Goal: Information Seeking & Learning: Learn about a topic

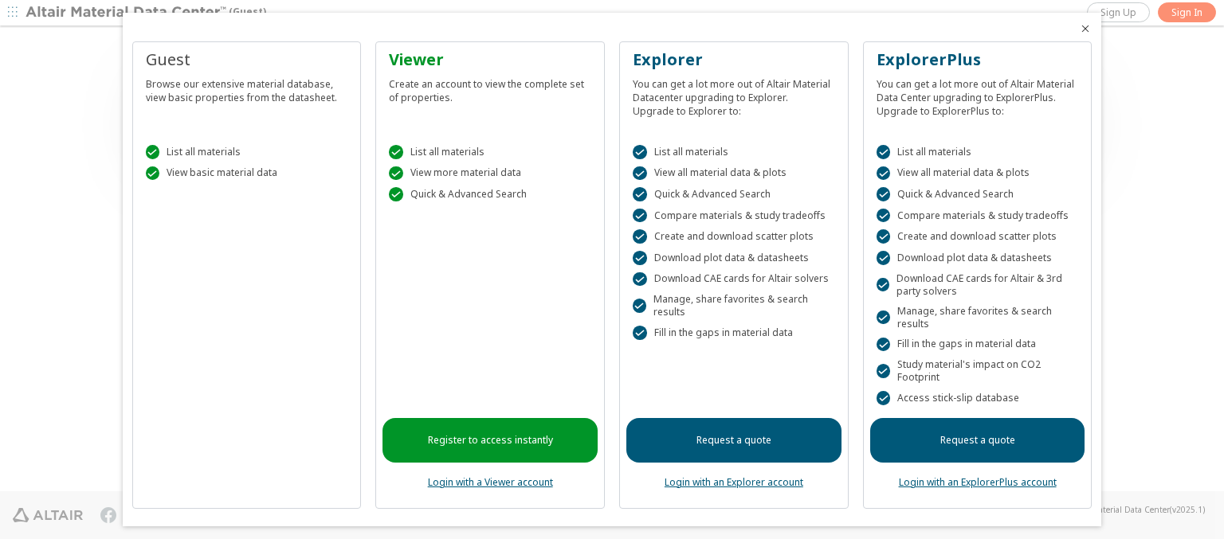
click at [1079, 29] on icon "Close" at bounding box center [1085, 28] width 13 height 13
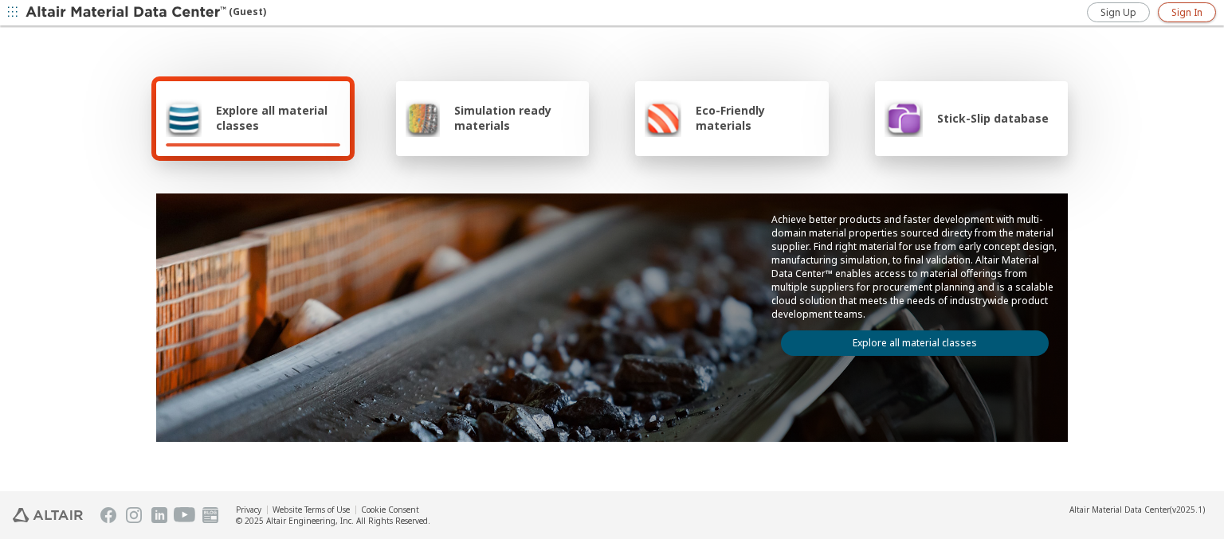
click at [1186, 12] on span "Sign In" at bounding box center [1186, 12] width 31 height 13
click at [127, 13] on img at bounding box center [126, 13] width 203 height 16
click at [272, 118] on span "Explore all material classes" at bounding box center [278, 118] width 124 height 30
click at [908, 339] on link "Explore all material classes" at bounding box center [915, 343] width 268 height 25
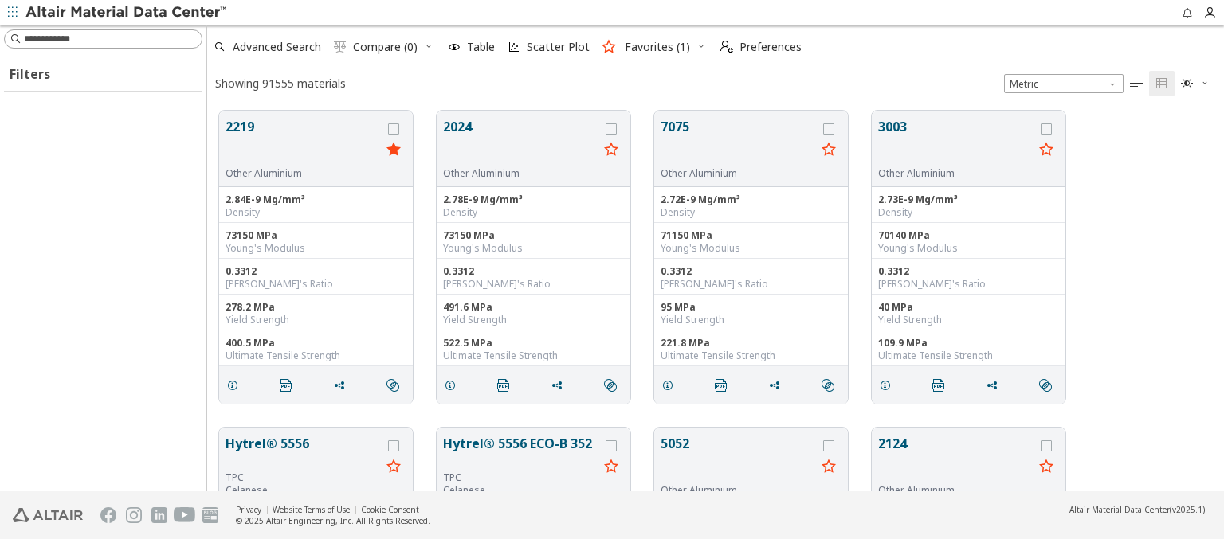
scroll to position [381, 1004]
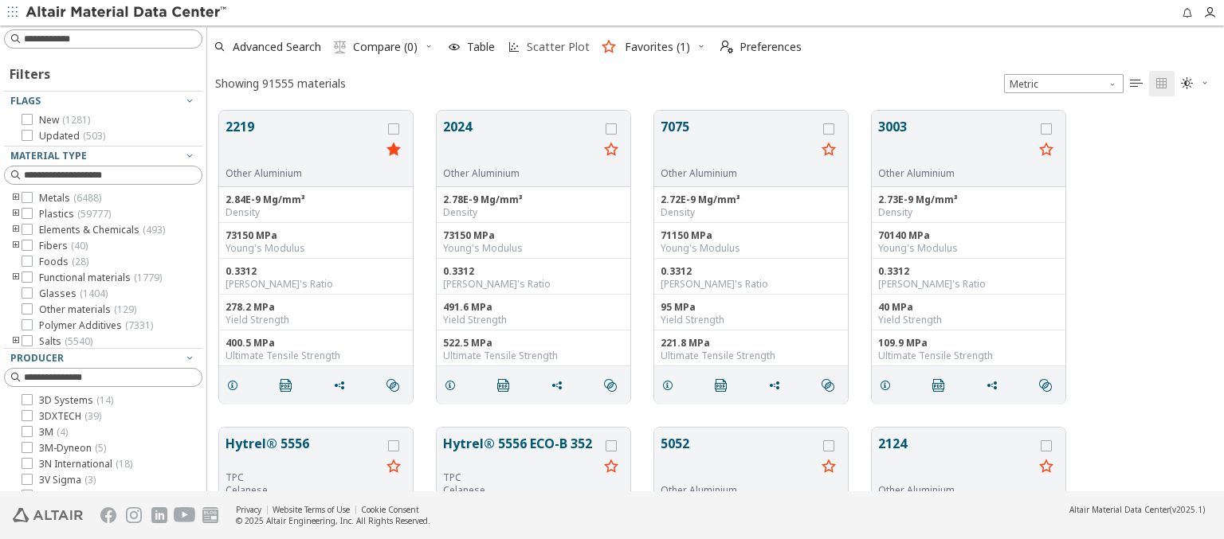
click at [546, 47] on span "Scatter Plot" at bounding box center [558, 46] width 63 height 11
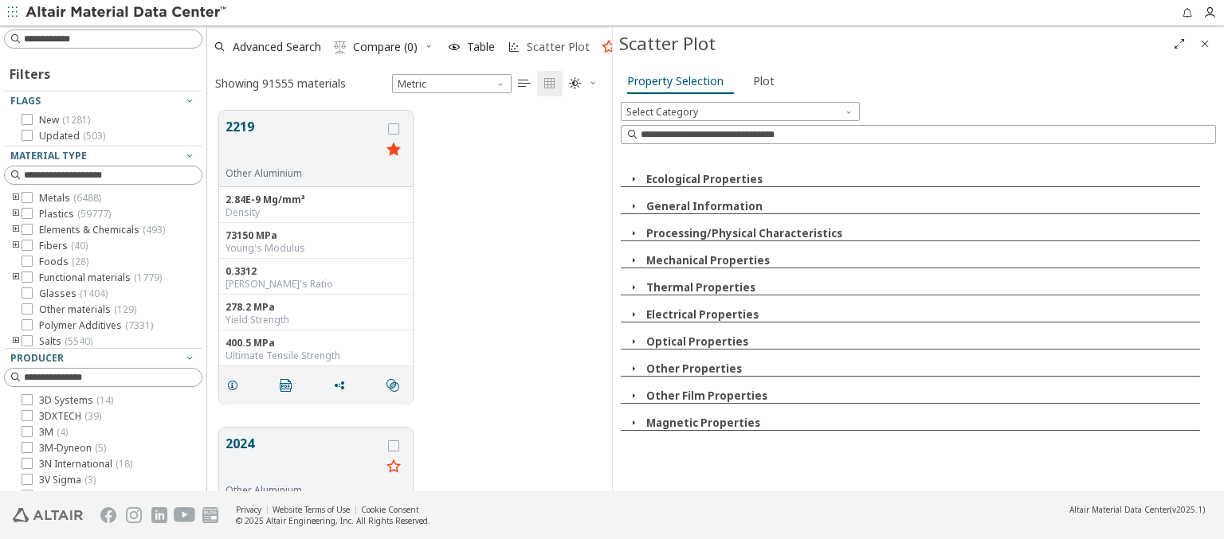
scroll to position [381, 392]
click at [633, 178] on icon "button" at bounding box center [633, 179] width 13 height 13
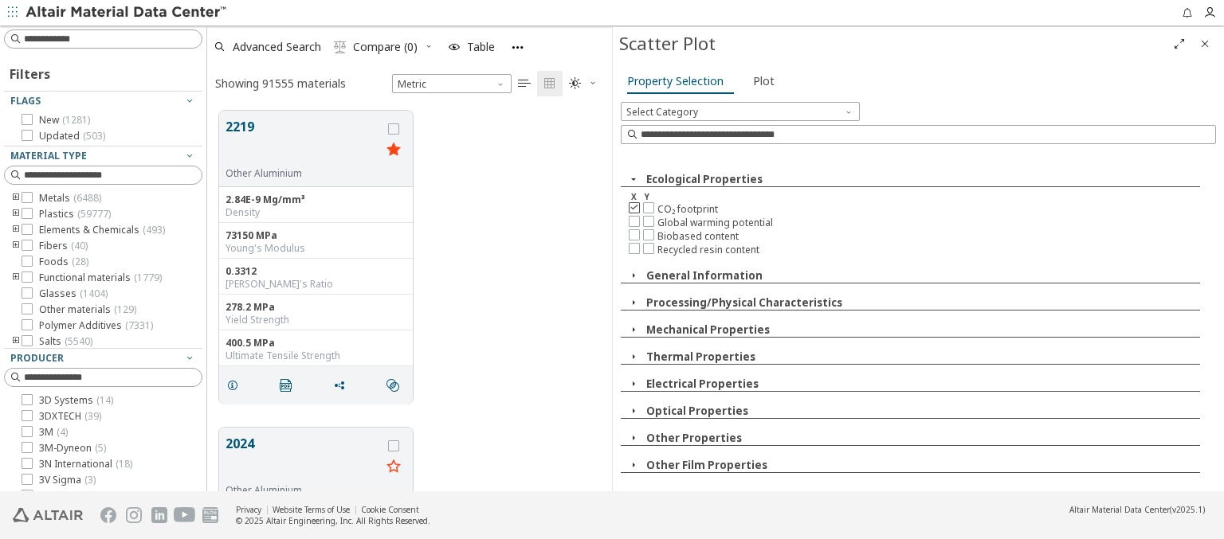
click at [633, 206] on icon at bounding box center [634, 207] width 11 height 11
click at [633, 245] on icon at bounding box center [634, 247] width 11 height 11
click at [633, 220] on icon at bounding box center [634, 220] width 11 height 11
click at [633, 233] on icon at bounding box center [634, 234] width 11 height 11
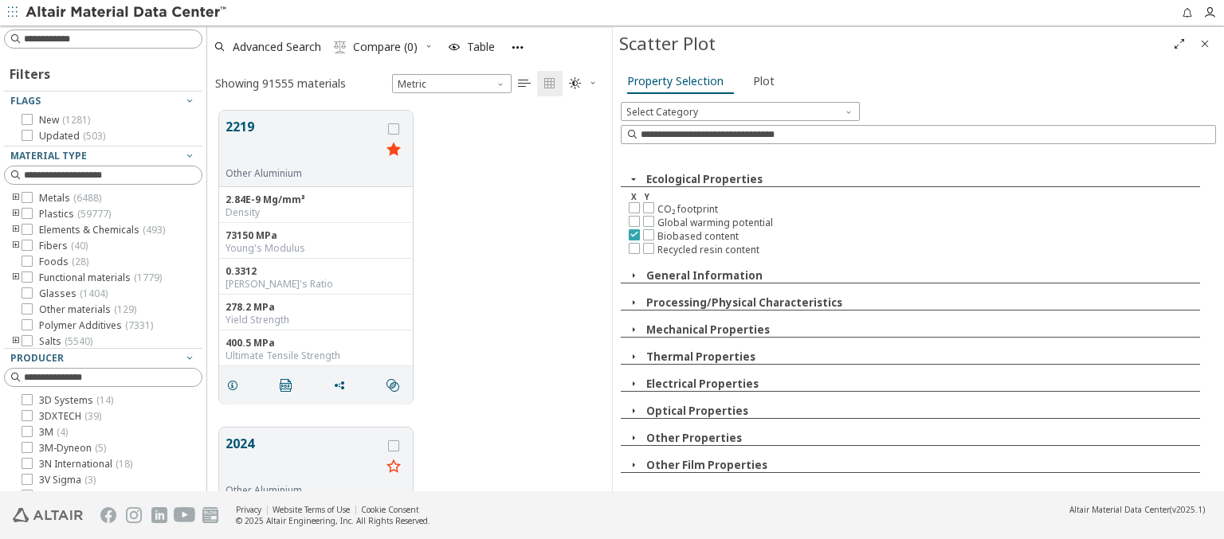
click at [633, 233] on icon at bounding box center [634, 234] width 11 height 11
click at [633, 220] on icon at bounding box center [634, 220] width 11 height 11
click at [633, 245] on icon at bounding box center [634, 247] width 11 height 11
click at [633, 206] on icon at bounding box center [634, 207] width 11 height 11
click at [648, 206] on icon at bounding box center [648, 207] width 11 height 11
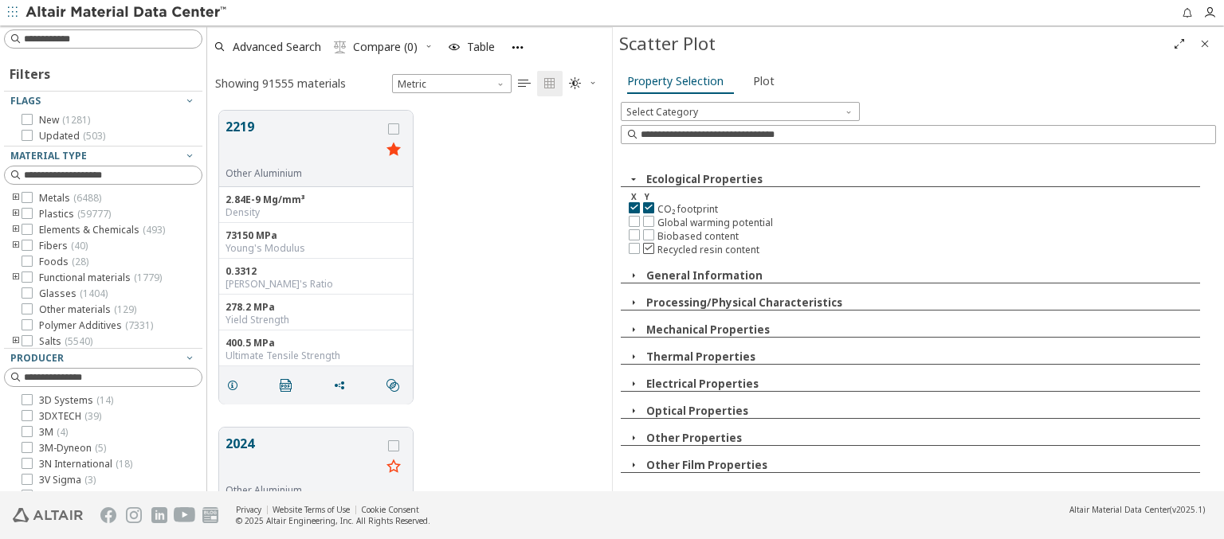
click at [648, 245] on icon at bounding box center [648, 247] width 11 height 11
click at [648, 220] on icon at bounding box center [648, 220] width 11 height 11
click at [648, 233] on icon at bounding box center [648, 234] width 11 height 11
click at [648, 220] on icon at bounding box center [648, 220] width 11 height 11
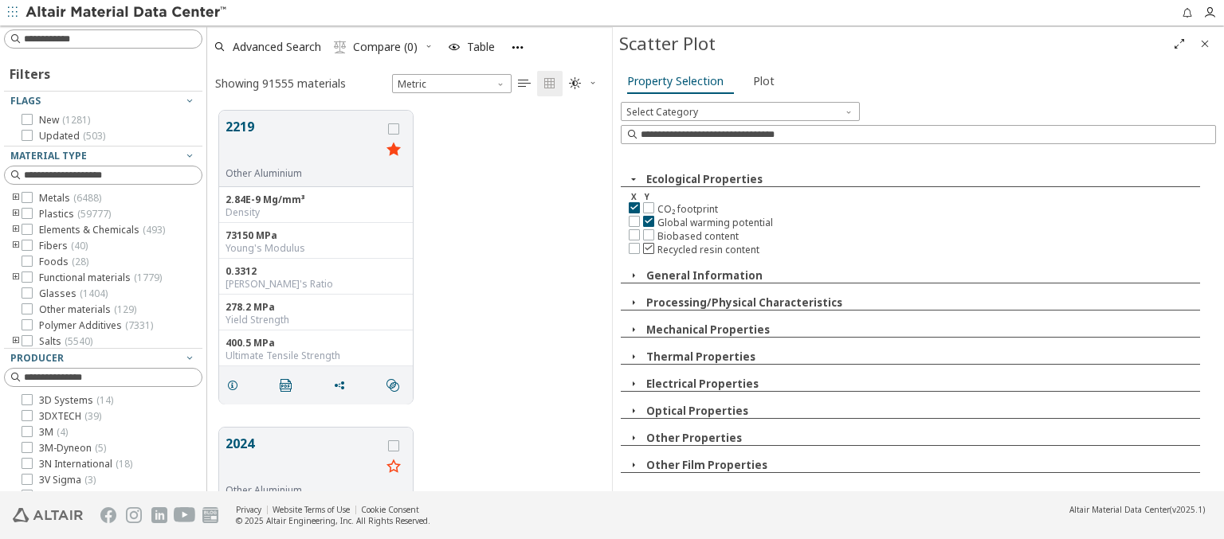
click at [648, 245] on icon at bounding box center [648, 247] width 11 height 11
click at [648, 206] on icon at bounding box center [648, 207] width 11 height 11
click at [127, 13] on img at bounding box center [126, 13] width 203 height 16
